Goal: Check status: Check status

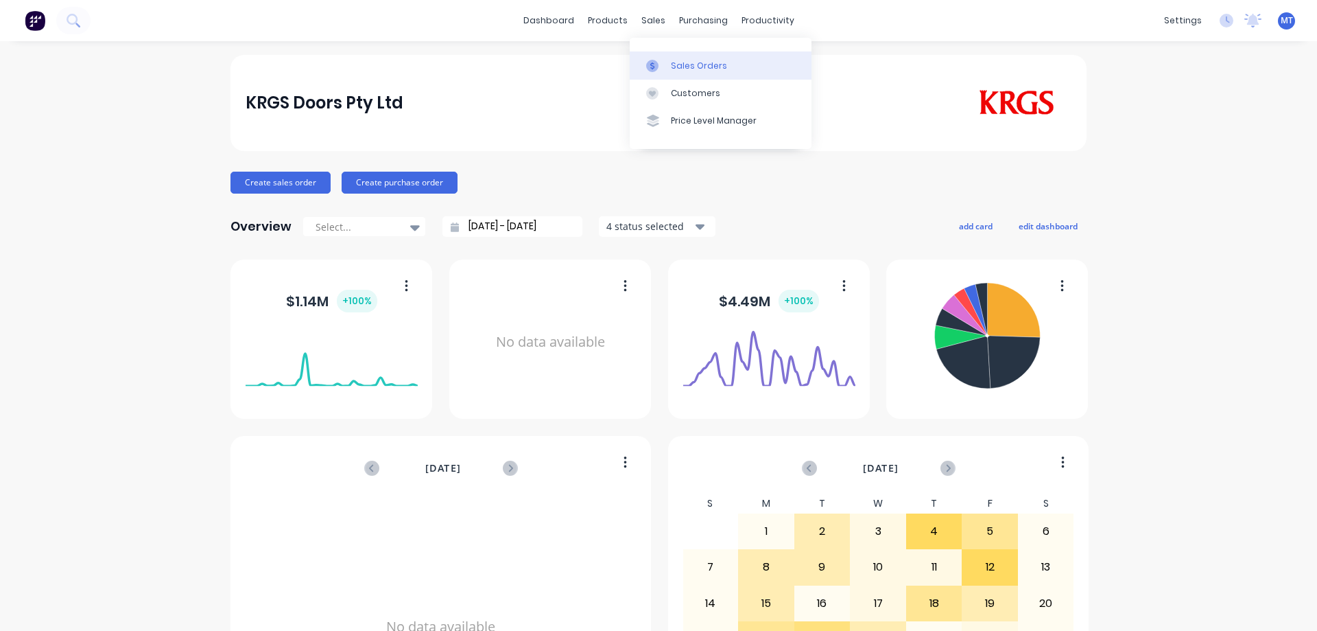
click at [655, 57] on link "Sales Orders" at bounding box center [721, 64] width 182 height 27
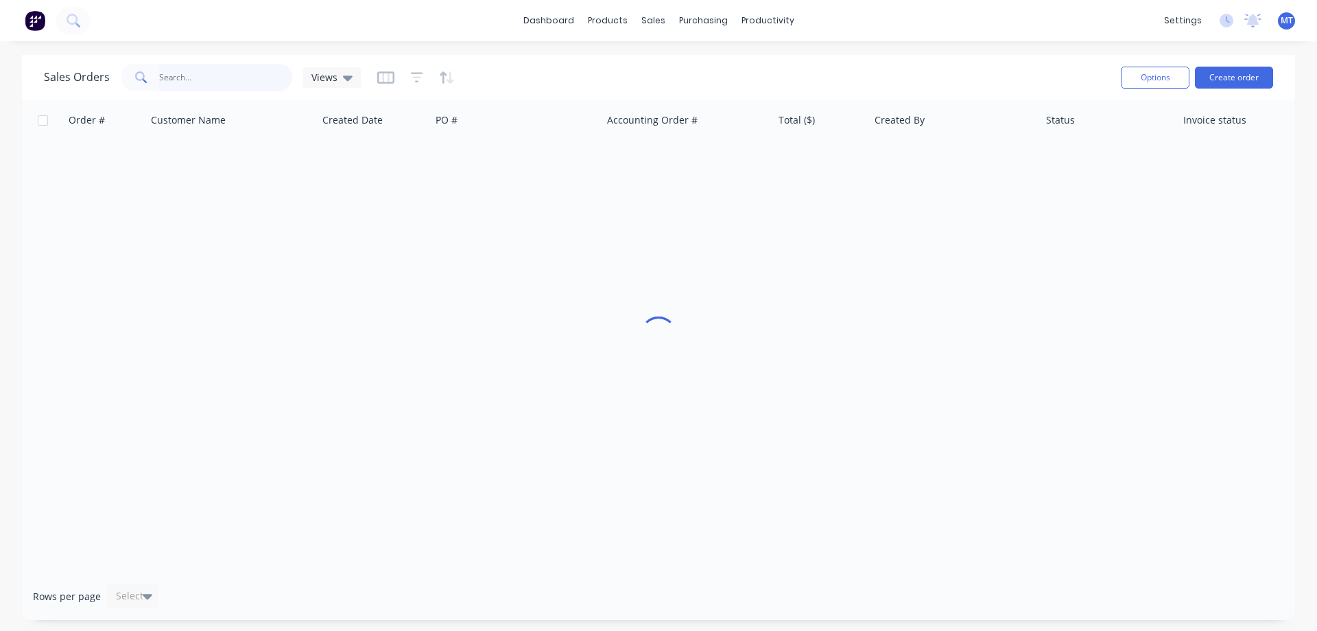
click at [253, 80] on input "text" at bounding box center [226, 77] width 134 height 27
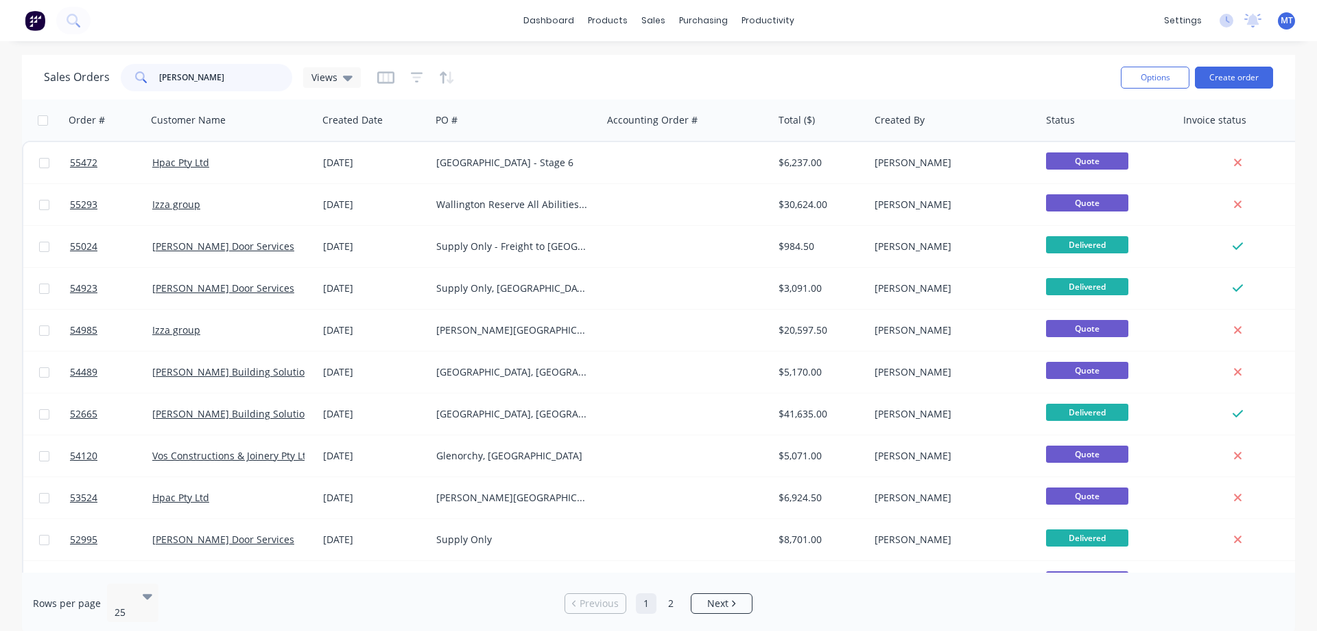
drag, startPoint x: 217, startPoint y: 76, endPoint x: 0, endPoint y: 38, distance: 220.1
click at [0, 50] on div "dashboard products sales purchasing productivity dashboard products Product Cat…" at bounding box center [658, 315] width 1317 height 631
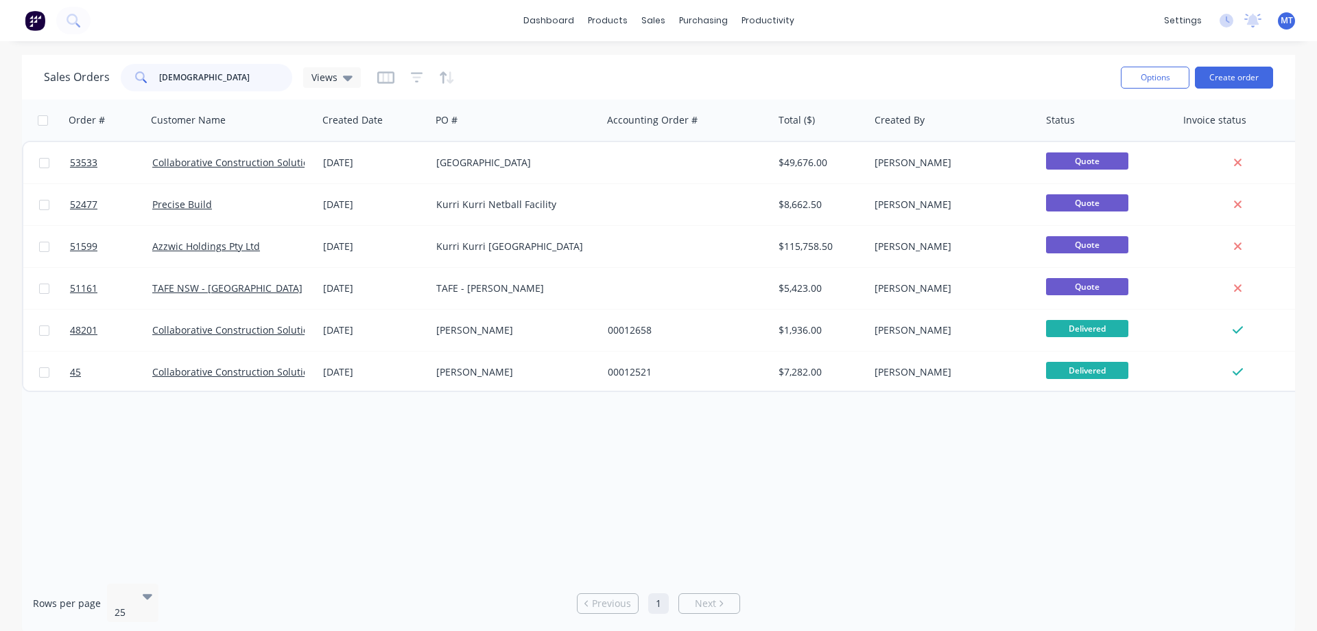
drag, startPoint x: 242, startPoint y: 78, endPoint x: 47, endPoint y: 54, distance: 195.7
click at [47, 54] on div "dashboard products sales purchasing productivity dashboard products Product Cat…" at bounding box center [658, 315] width 1317 height 631
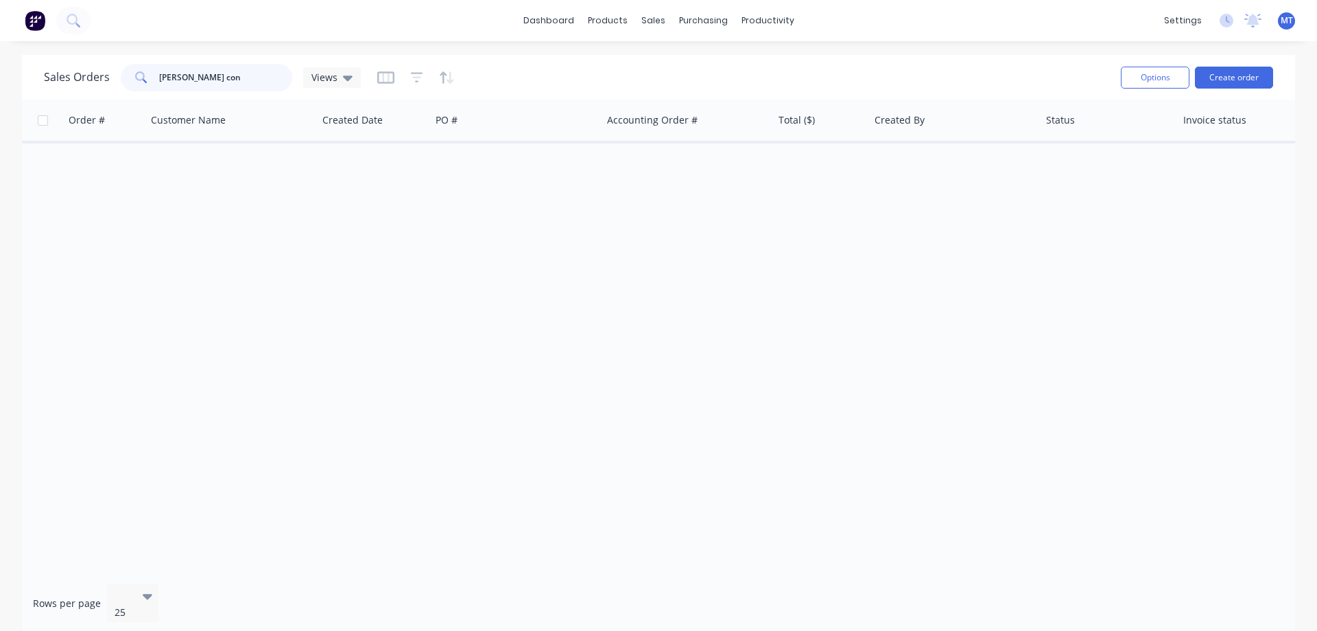
drag, startPoint x: 229, startPoint y: 80, endPoint x: 138, endPoint y: 80, distance: 91.3
click at [138, 80] on div "[PERSON_NAME] con" at bounding box center [207, 77] width 172 height 27
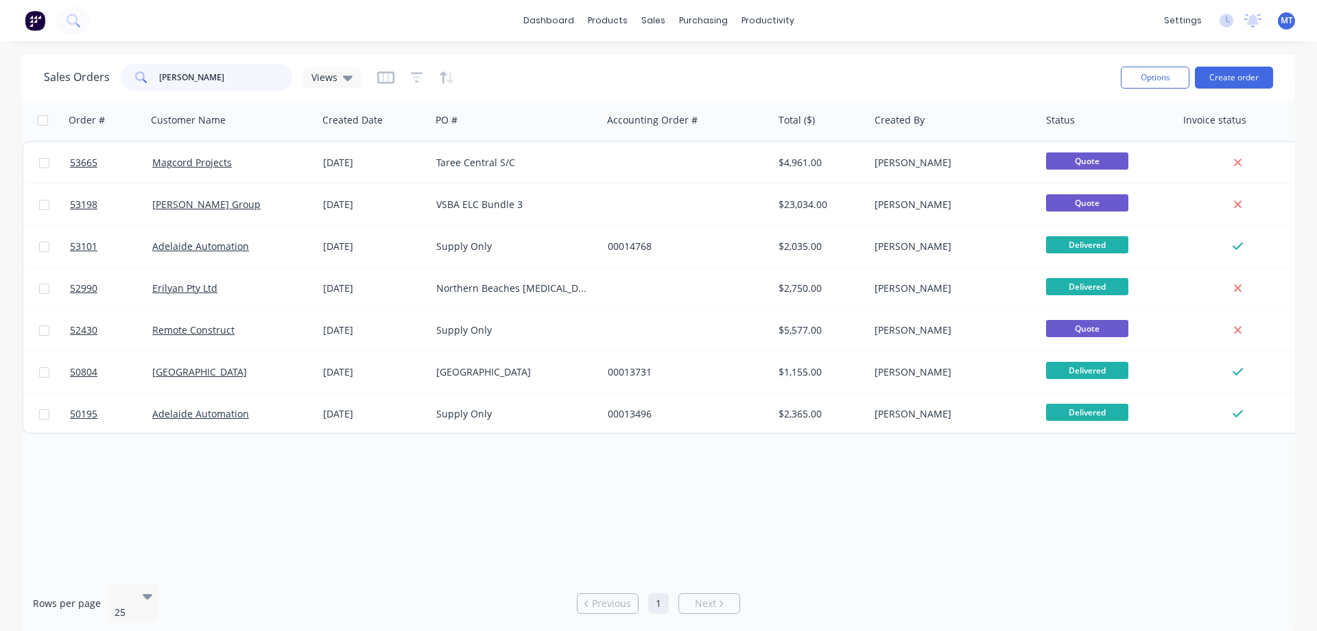
drag, startPoint x: 210, startPoint y: 73, endPoint x: 151, endPoint y: 63, distance: 59.8
click at [159, 68] on input "[PERSON_NAME]" at bounding box center [226, 77] width 134 height 27
type input "q"
type input "u"
type input "quoteplanbui"
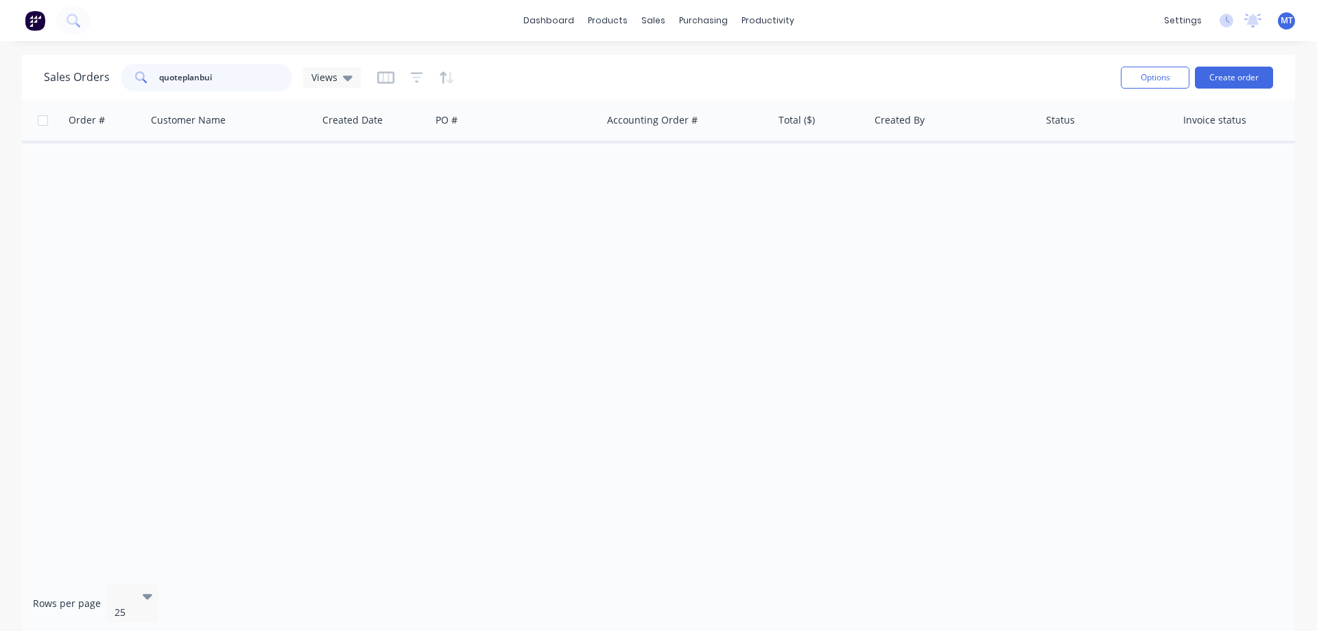
drag, startPoint x: 231, startPoint y: 75, endPoint x: 106, endPoint y: 80, distance: 125.0
click at [106, 80] on div "Sales Orders quoteplanbui Views" at bounding box center [202, 77] width 317 height 27
